Goal: Task Accomplishment & Management: Manage account settings

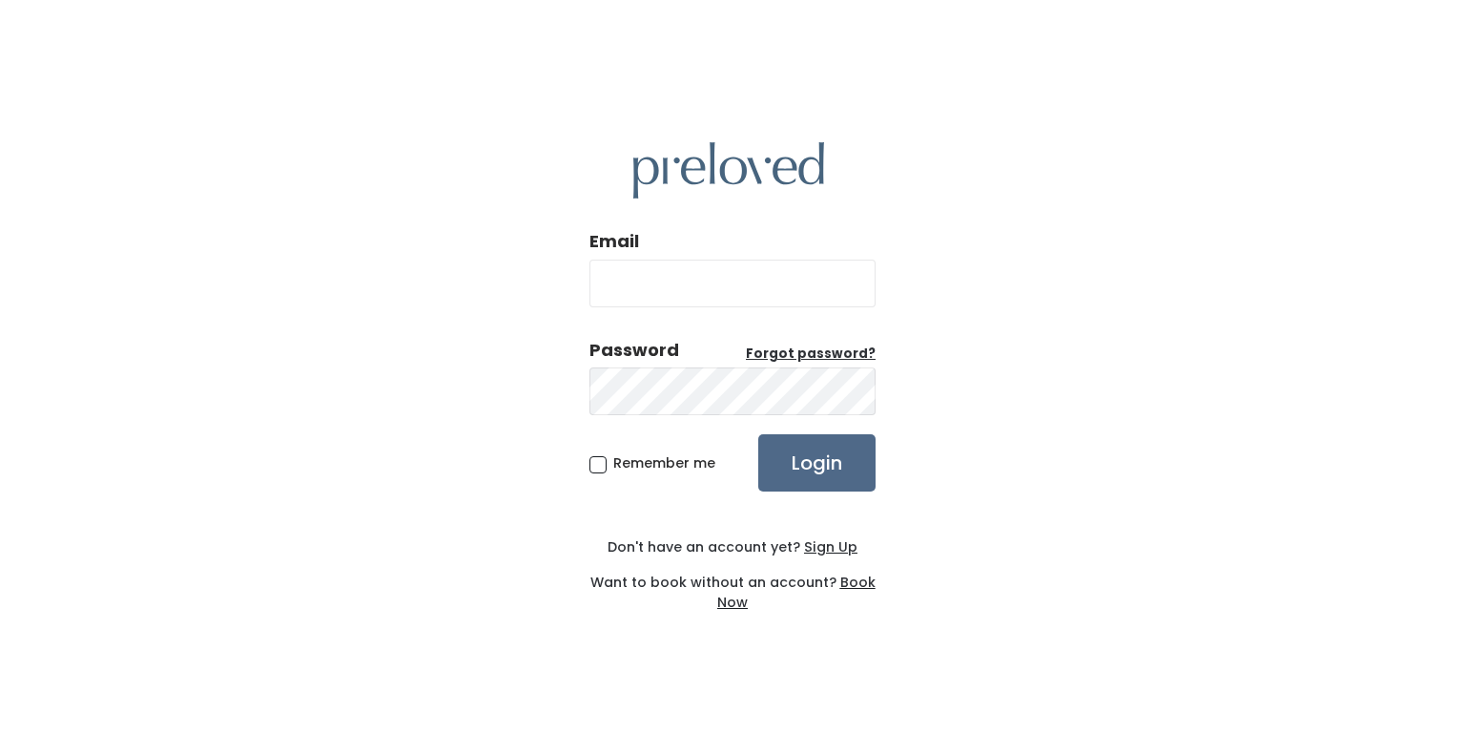
click at [702, 289] on input "Email" at bounding box center [733, 284] width 286 height 48
type input "[EMAIL_ADDRESS][DOMAIN_NAME]"
click at [758, 434] on input "Login" at bounding box center [816, 462] width 117 height 57
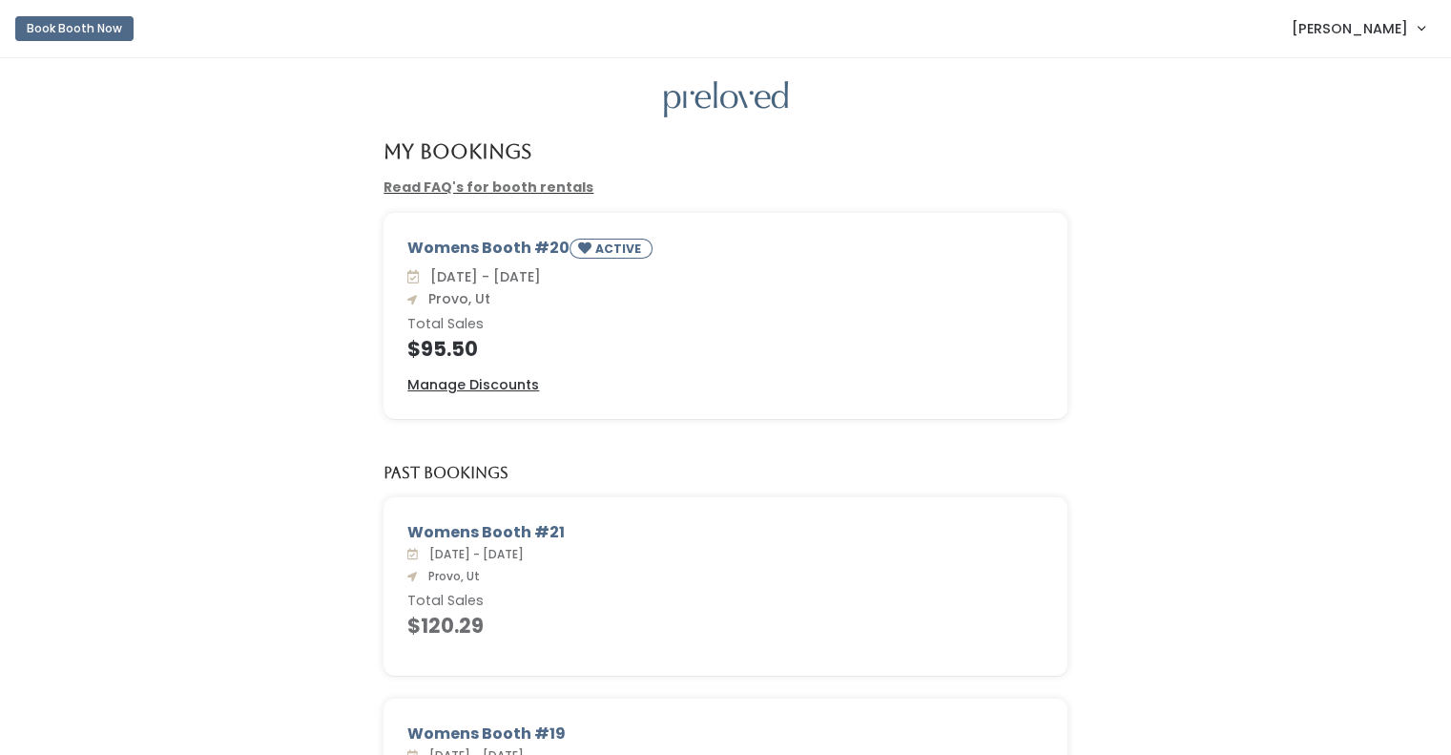
click at [481, 339] on h4 "$95.50" at bounding box center [725, 349] width 636 height 22
